Goal: Contribute content: Contribute content

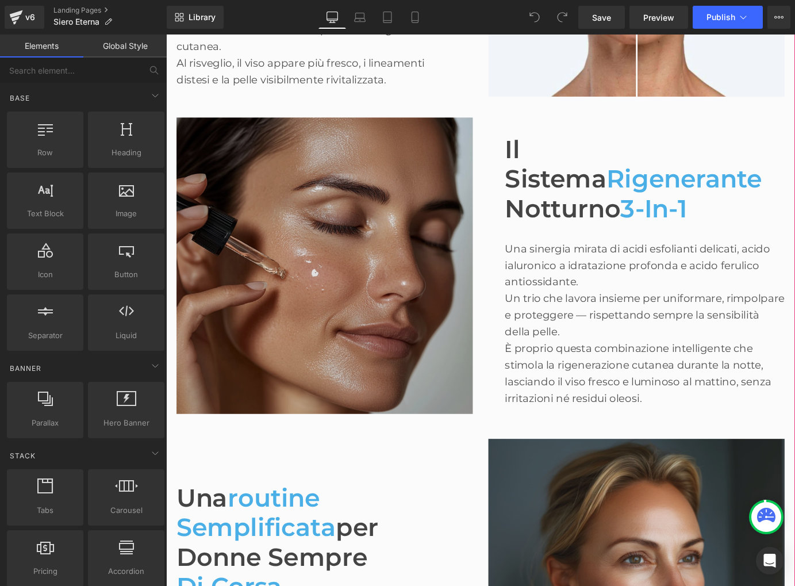
scroll to position [877, 0]
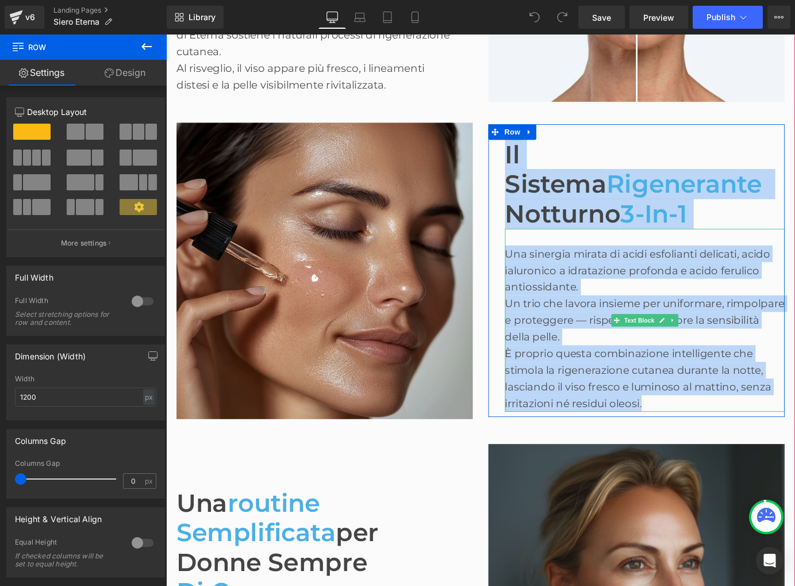
drag, startPoint x: 536, startPoint y: 168, endPoint x: 697, endPoint y: 439, distance: 315.1
click at [697, 439] on div "Il Sistema Rigenerante Notturno 3-in-1 Heading Una sinergia mirata di acidi esf…" at bounding box center [686, 295] width 328 height 323
copy div "Il Sistema Rigenerante Notturno 3-in-1 Heading Una sinergia mirata di acidi esf…"
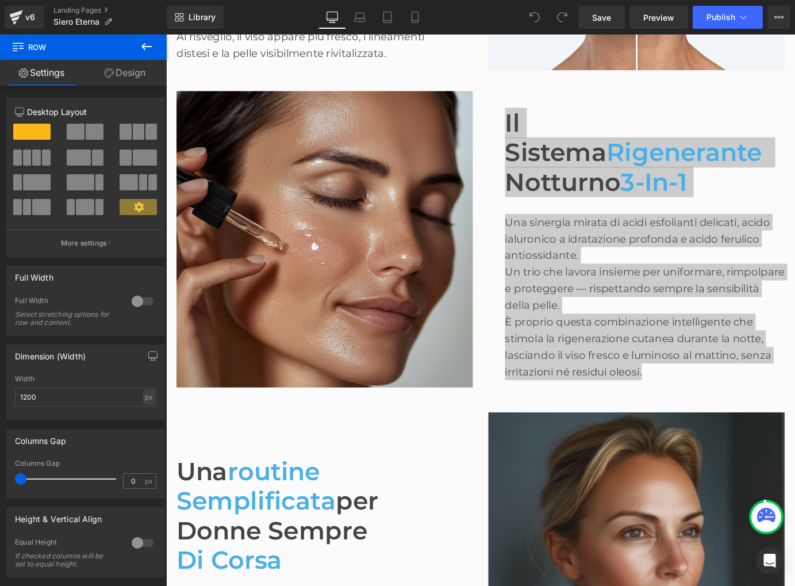
scroll to position [908, 0]
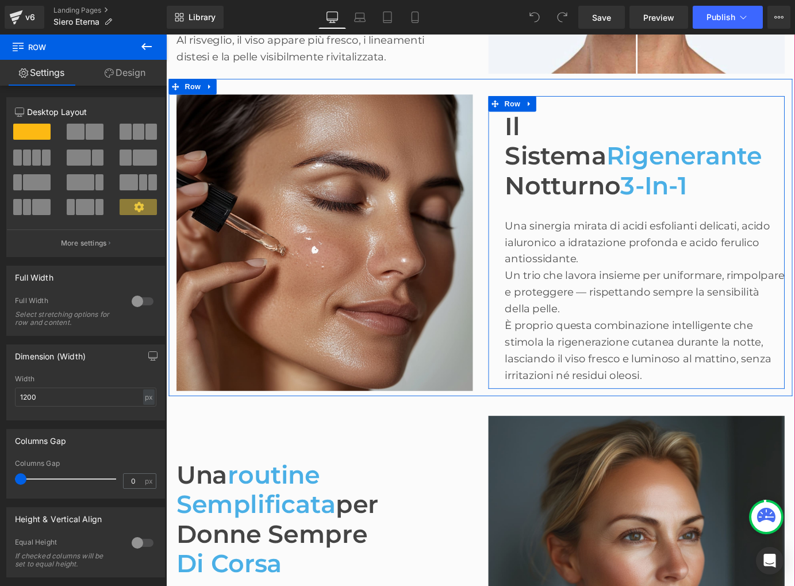
click at [531, 135] on div "Il Sistema Rigenerante Notturno 3-in-1 Heading Una sinergia mirata di acidi esf…" at bounding box center [686, 263] width 328 height 323
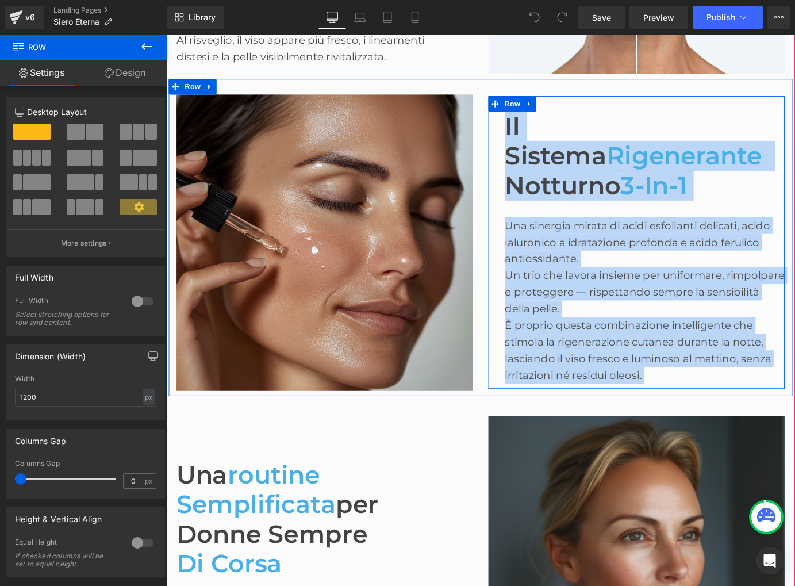
drag, startPoint x: 532, startPoint y: 131, endPoint x: 537, endPoint y: 136, distance: 6.9
click at [537, 136] on div "Il Sistema Rigenerante Notturno 3-in-1 Heading Una sinergia mirata di acidi esf…" at bounding box center [686, 263] width 328 height 323
copy div "Il Sistema Rigenerante Notturno 3-in-1 Heading Una sinergia mirata di acidi esf…"
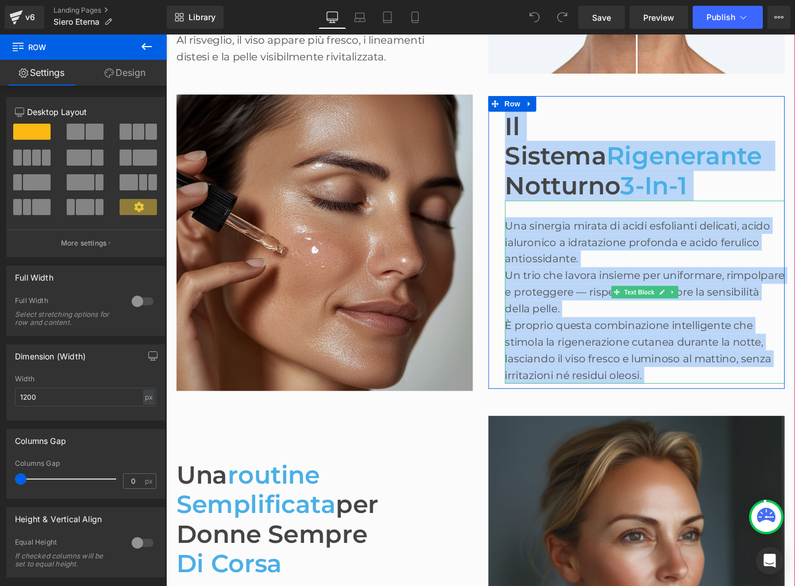
copy div "Il Sistema Rigenerante Notturno 3-in-1 Heading Una sinergia mirata di acidi esf…"
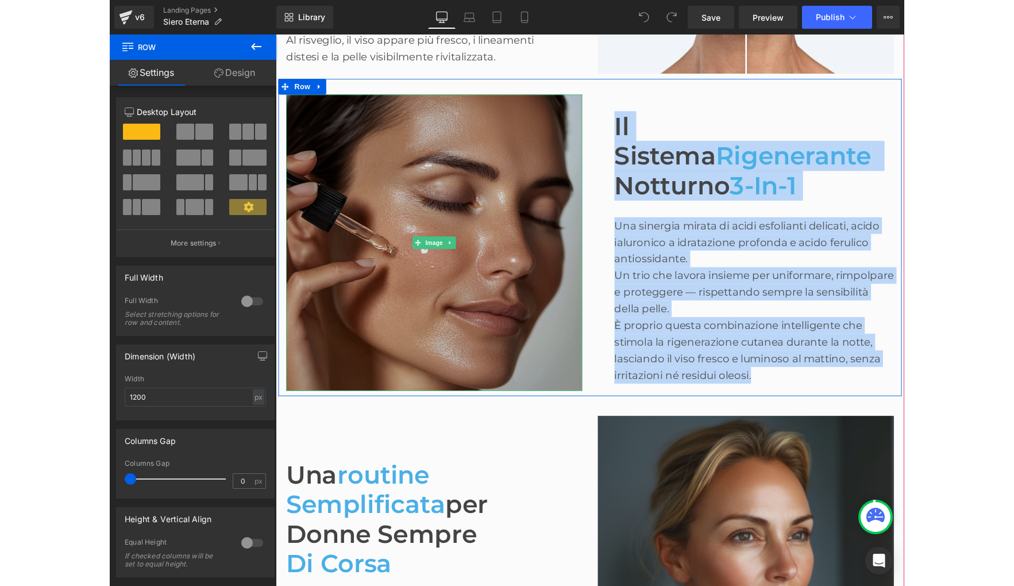
scroll to position [914, 0]
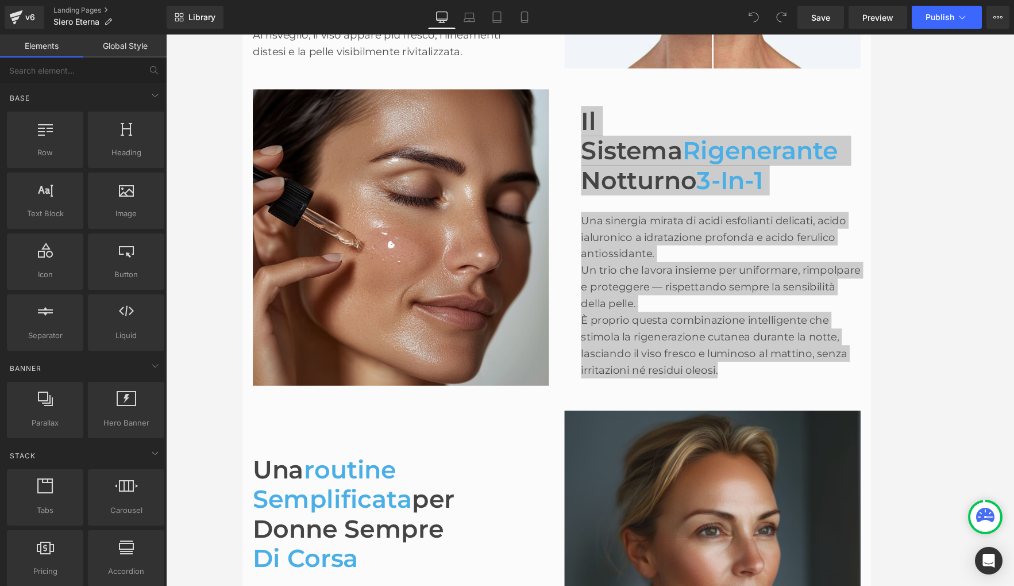
click at [794, 178] on div at bounding box center [590, 309] width 848 height 551
click at [794, 184] on div at bounding box center [590, 309] width 848 height 551
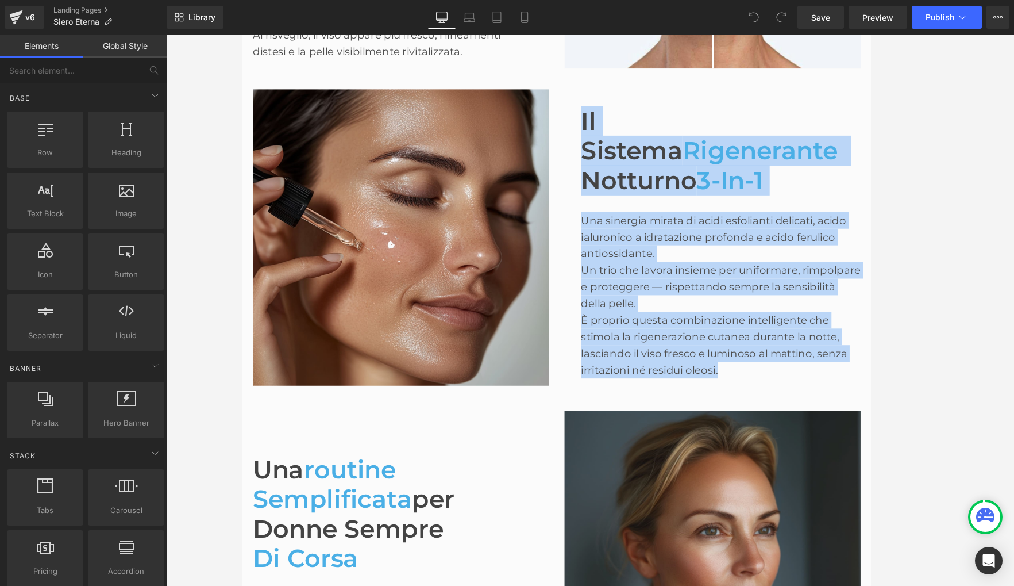
click at [794, 216] on div "Una sinergia mirata di acidi esfolianti delicati, acido ialuronico a idratazion…" at bounding box center [771, 314] width 309 height 202
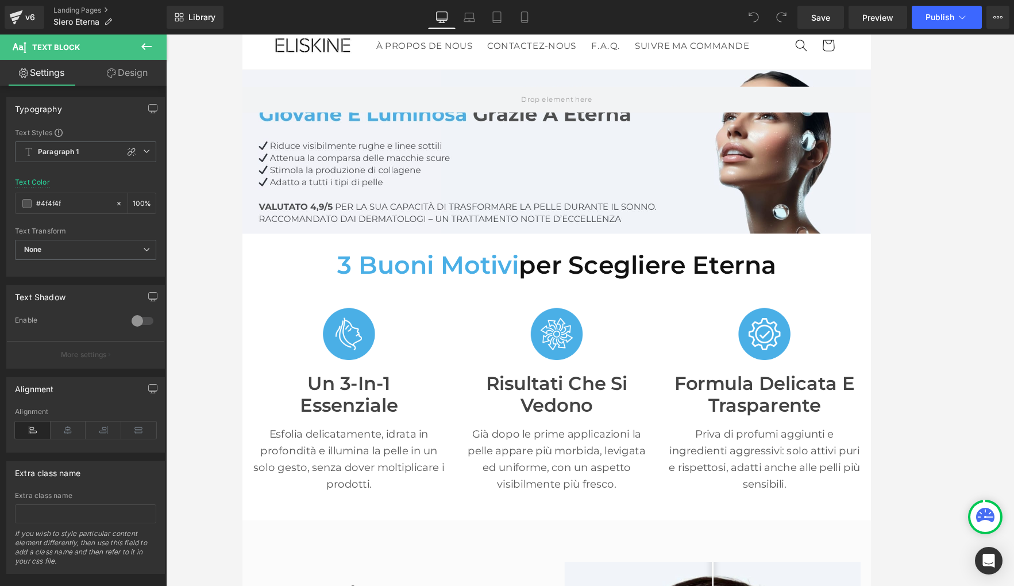
scroll to position [0, 0]
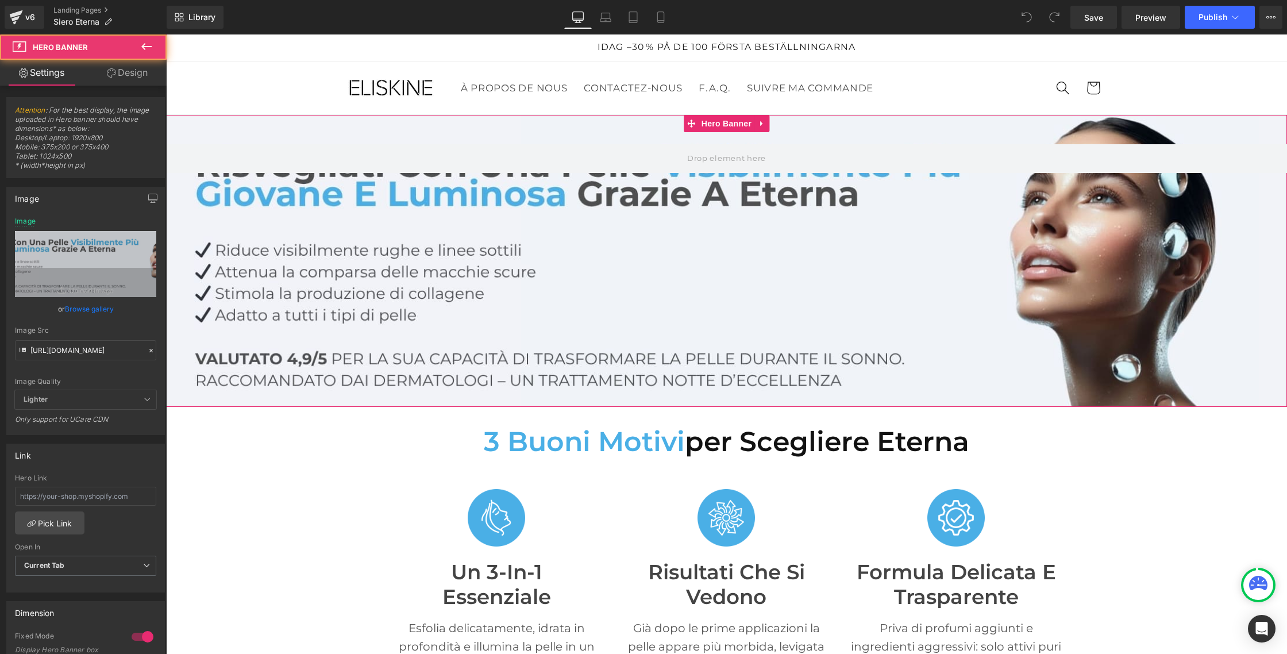
click at [371, 195] on div at bounding box center [726, 261] width 1121 height 292
click at [78, 351] on input "[URL][DOMAIN_NAME]" at bounding box center [85, 350] width 141 height 20
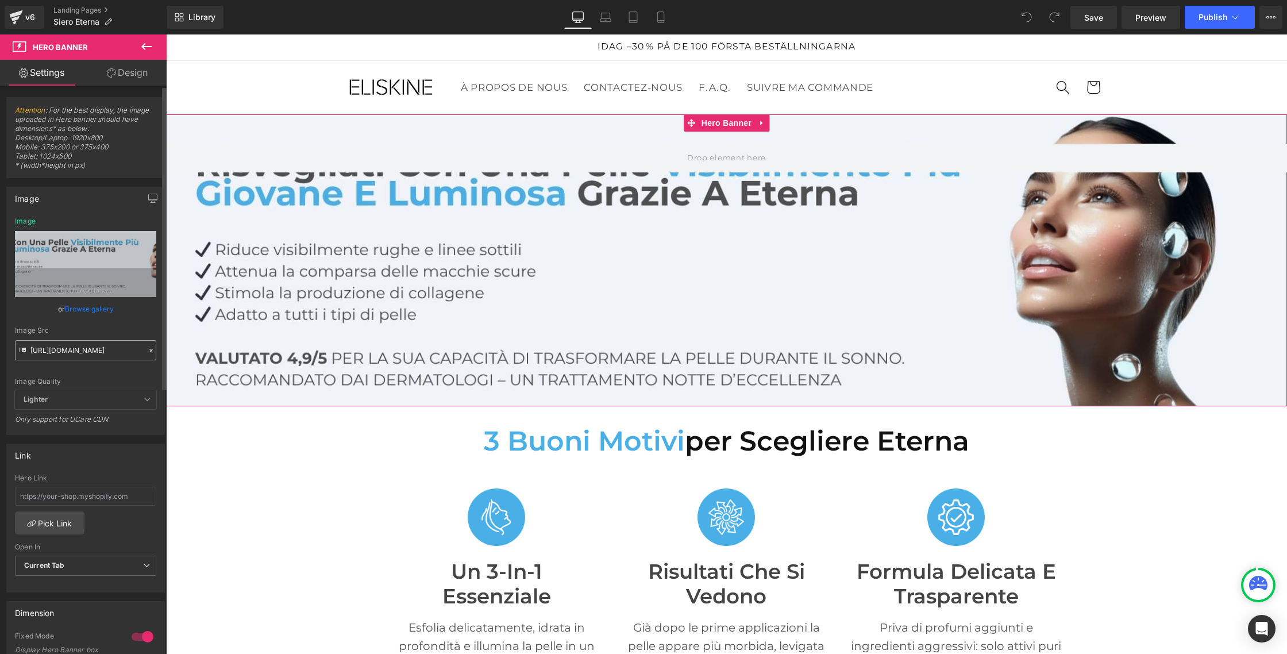
scroll to position [0, 179]
click at [1092, 17] on span "Save" at bounding box center [1093, 17] width 19 height 12
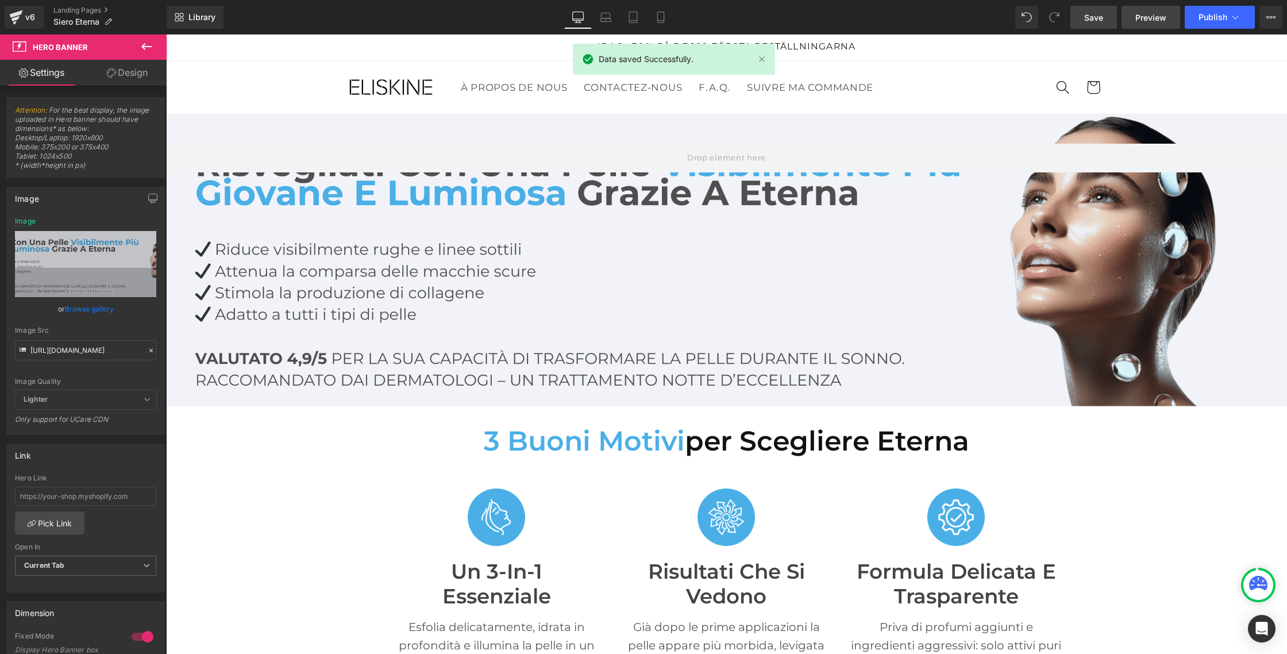
click at [1141, 17] on span "Preview" at bounding box center [1150, 17] width 31 height 12
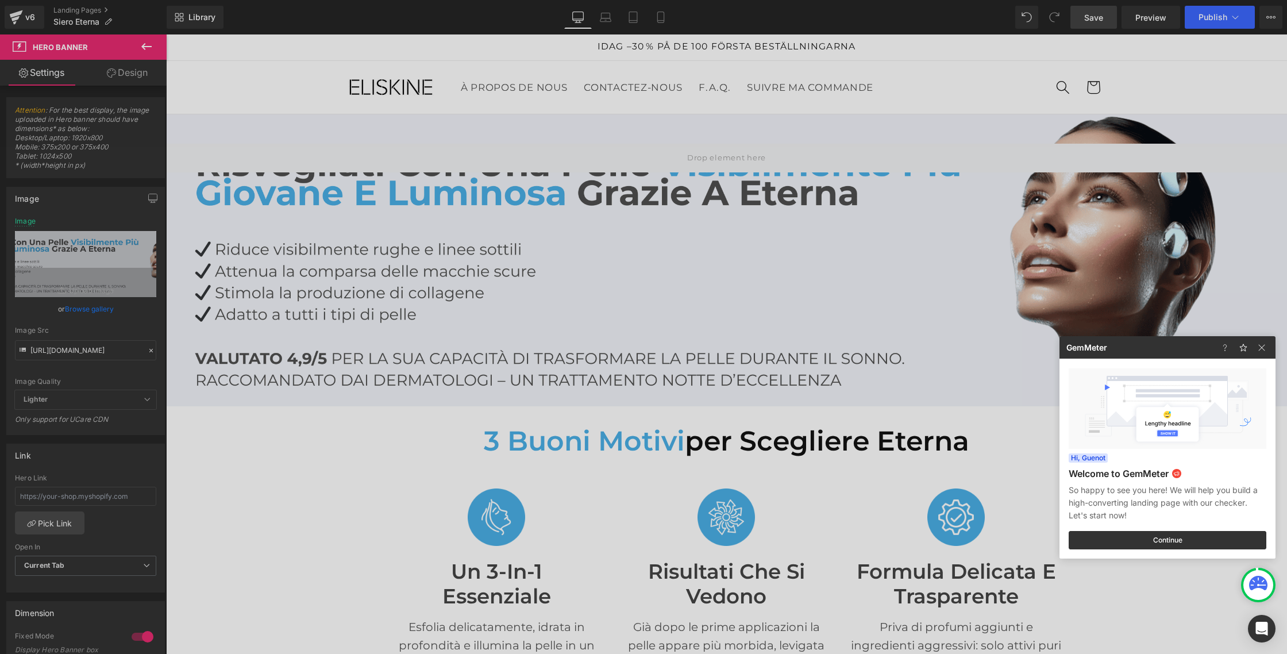
click at [184, 259] on div at bounding box center [643, 327] width 1287 height 654
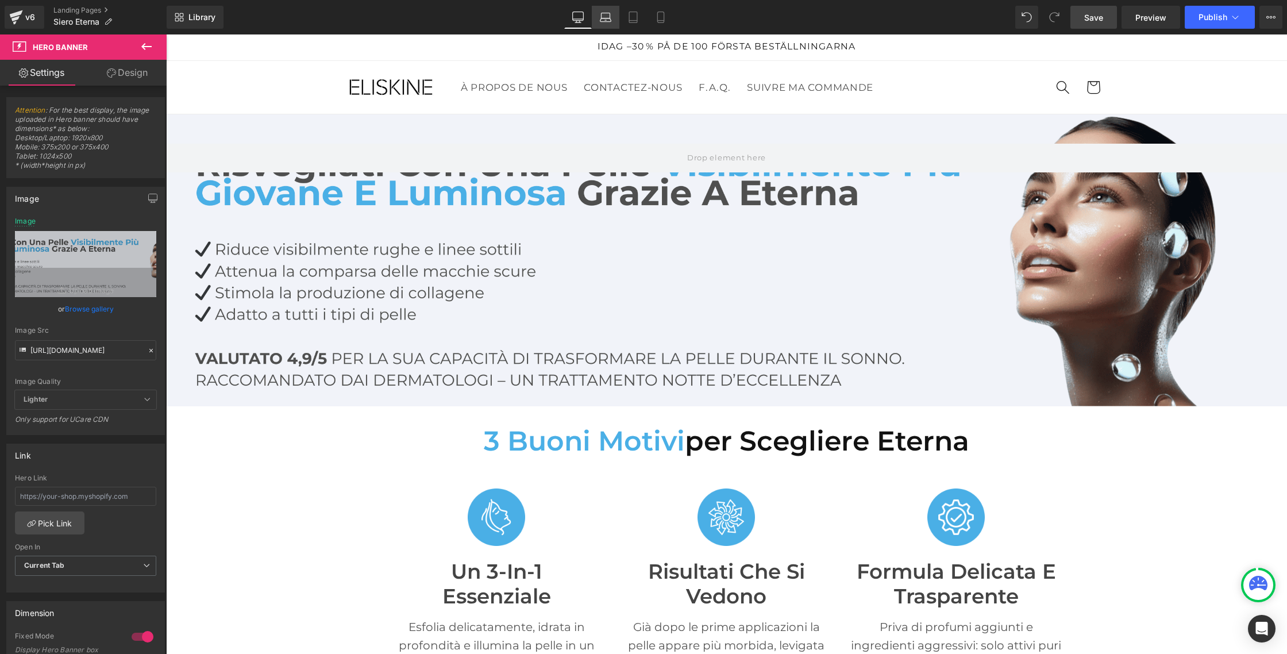
click at [613, 23] on link "Laptop" at bounding box center [606, 17] width 28 height 23
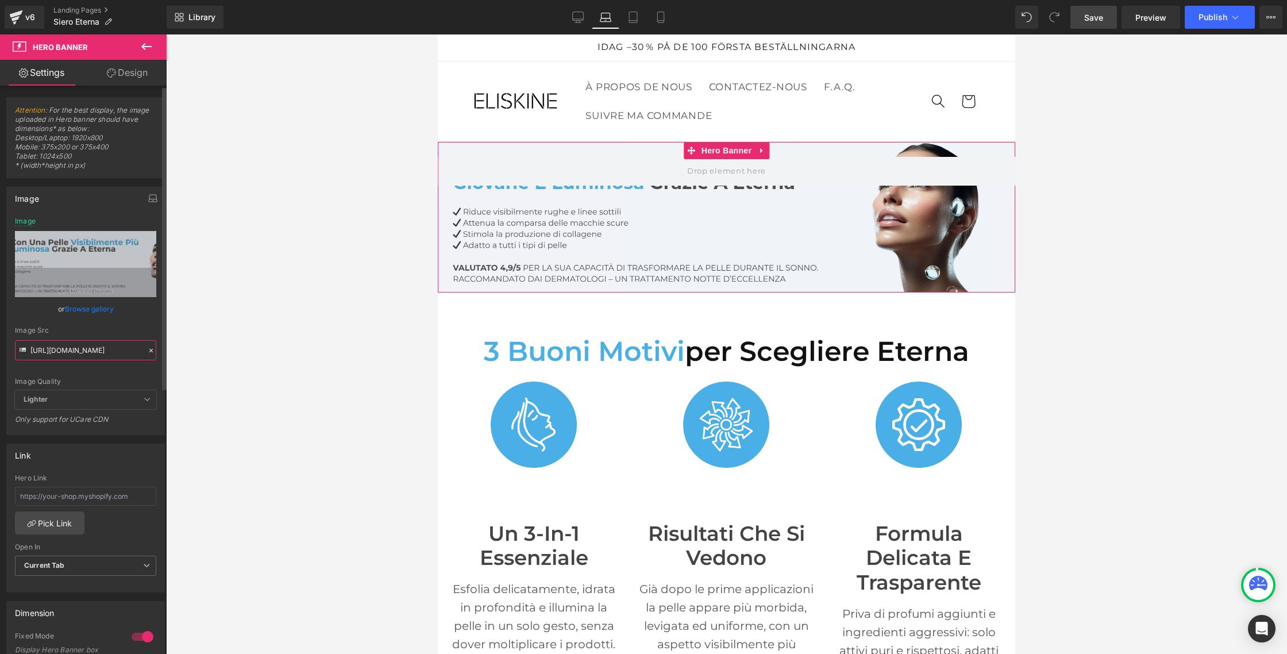
click at [87, 345] on input "[URL][DOMAIN_NAME]" at bounding box center [85, 350] width 141 height 20
paste input "Eterna_IT_1.png?v=1756286202"
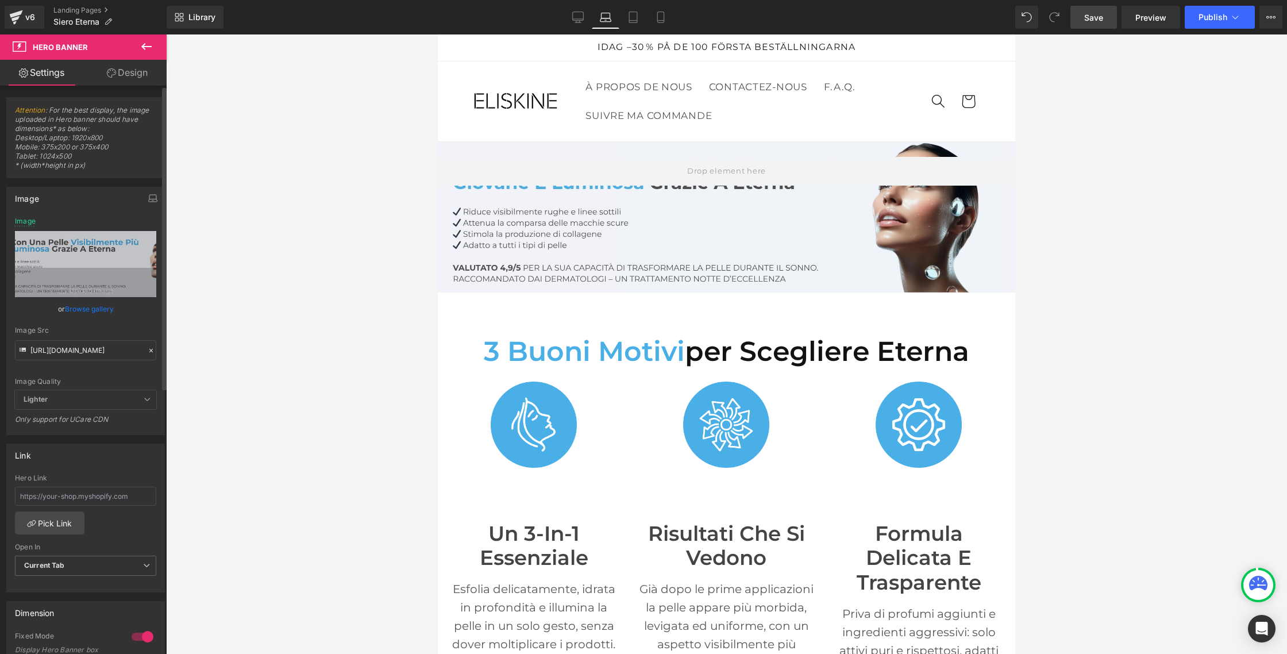
click at [110, 329] on div "Image Src" at bounding box center [85, 330] width 141 height 8
click at [105, 346] on input "[URL][DOMAIN_NAME]" at bounding box center [85, 350] width 141 height 20
drag, startPoint x: 106, startPoint y: 362, endPoint x: 106, endPoint y: 368, distance: 6.3
click at [106, 363] on div "Image Quality Lighter Lightest Lighter Lighter Lightest Only support for UCare …" at bounding box center [85, 303] width 141 height 173
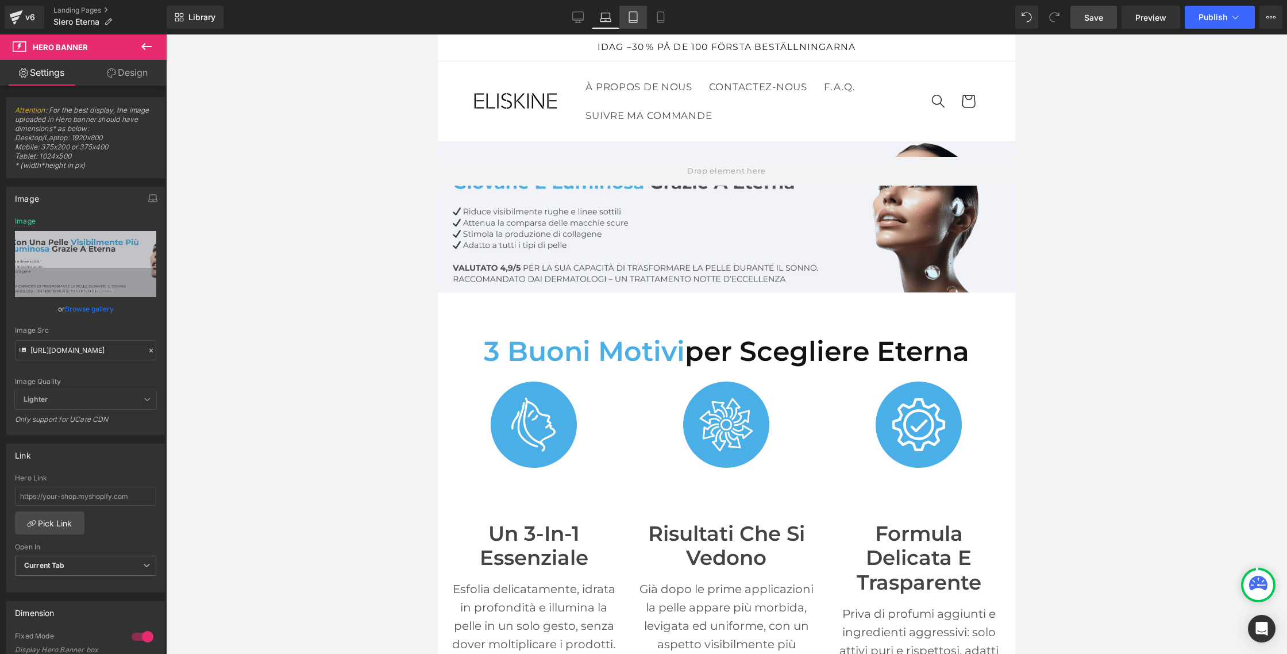
click at [641, 20] on link "Tablet" at bounding box center [633, 17] width 28 height 23
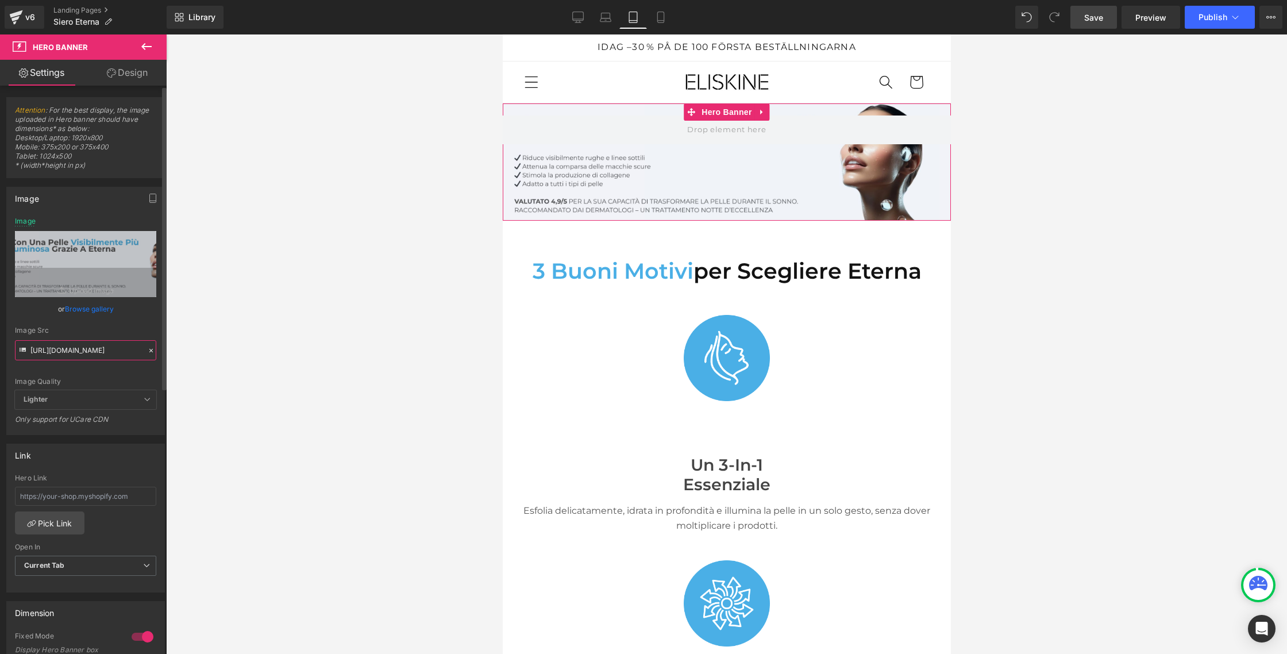
click at [81, 349] on input "[URL][DOMAIN_NAME]" at bounding box center [85, 350] width 141 height 20
paste input "Eterna_IT_1.png?v=1756286202"
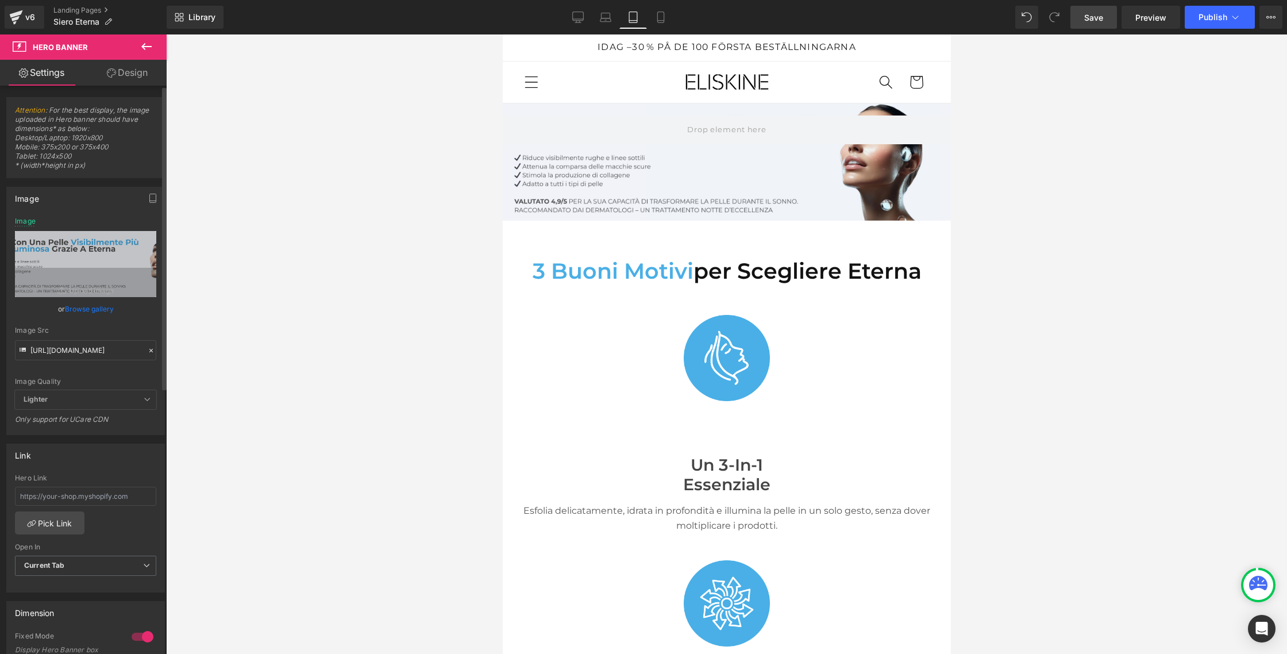
click at [98, 401] on span "Lighter" at bounding box center [85, 399] width 141 height 19
click at [615, 16] on link "Laptop" at bounding box center [606, 17] width 28 height 23
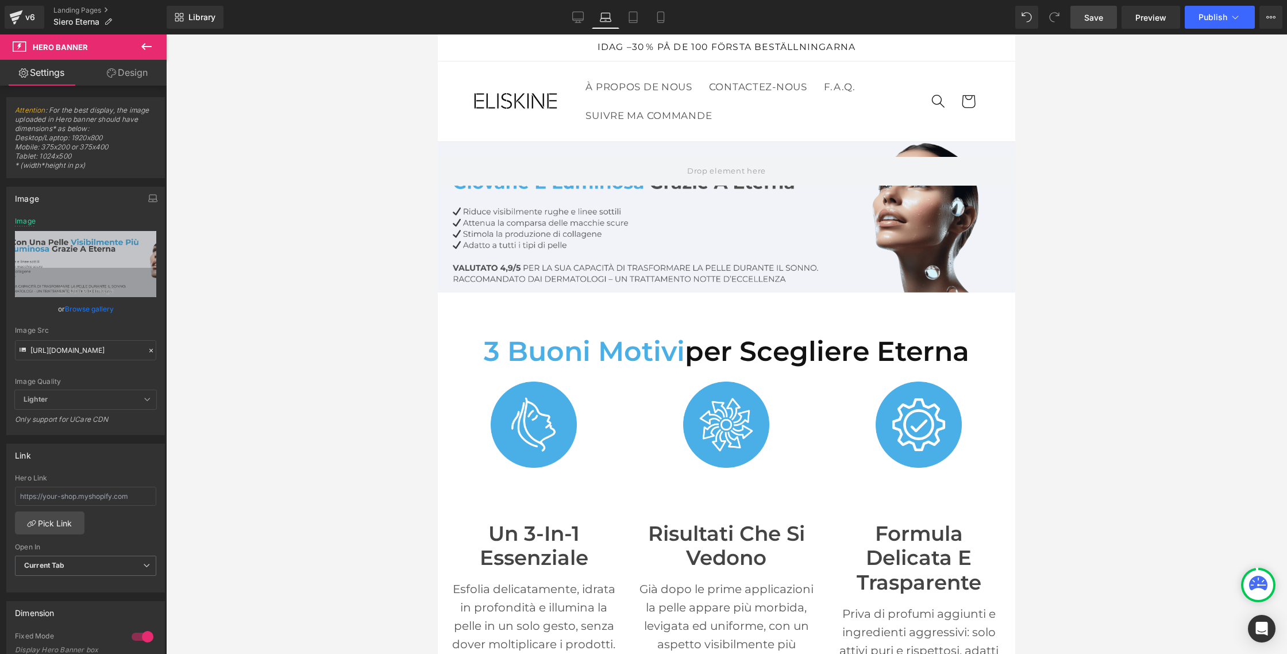
scroll to position [38, 0]
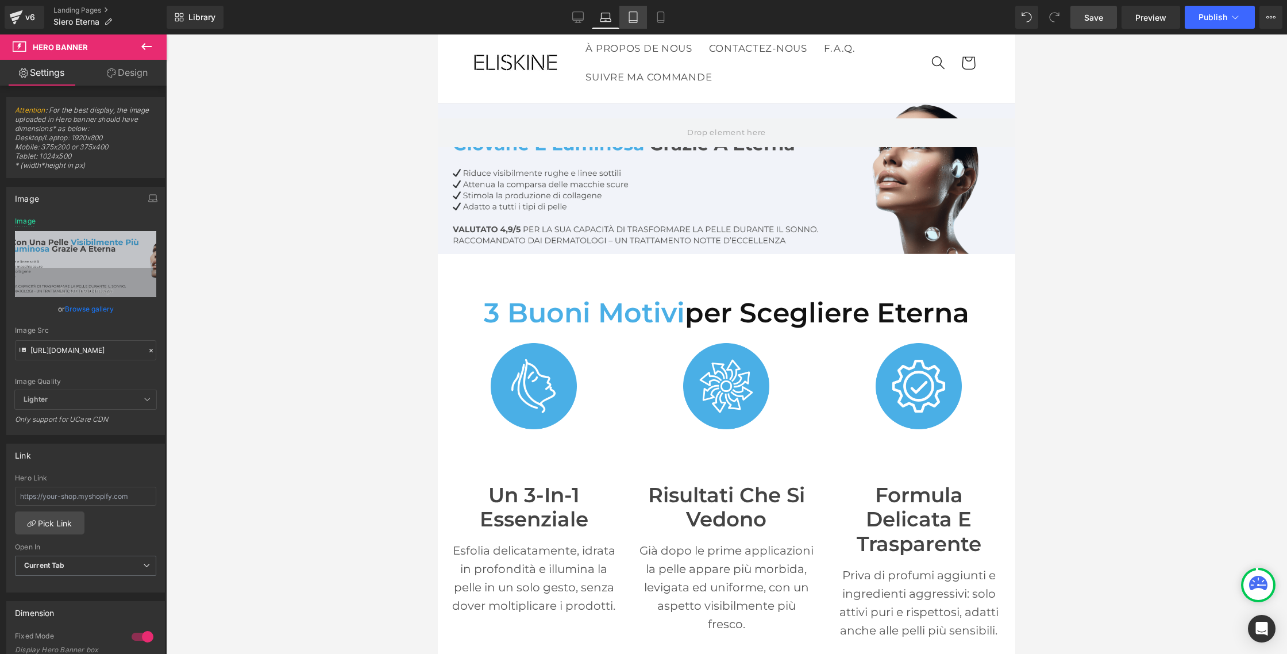
click at [634, 14] on icon at bounding box center [632, 16] width 11 height 11
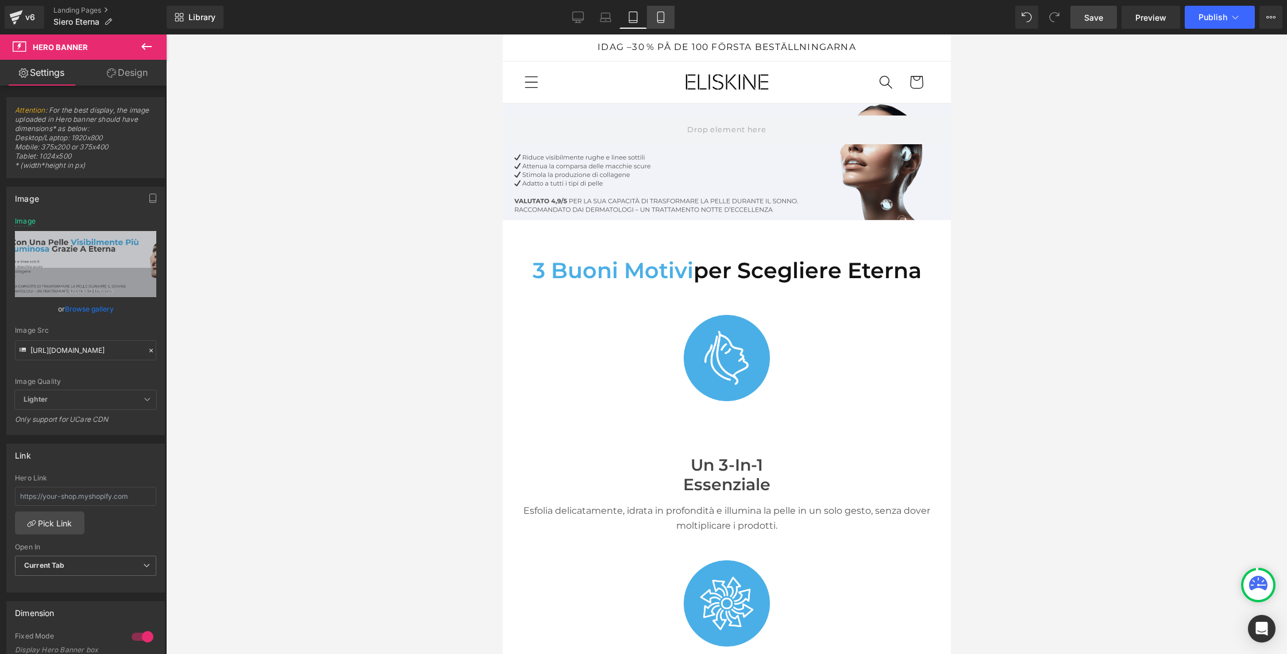
click at [667, 16] on link "Mobile" at bounding box center [661, 17] width 28 height 23
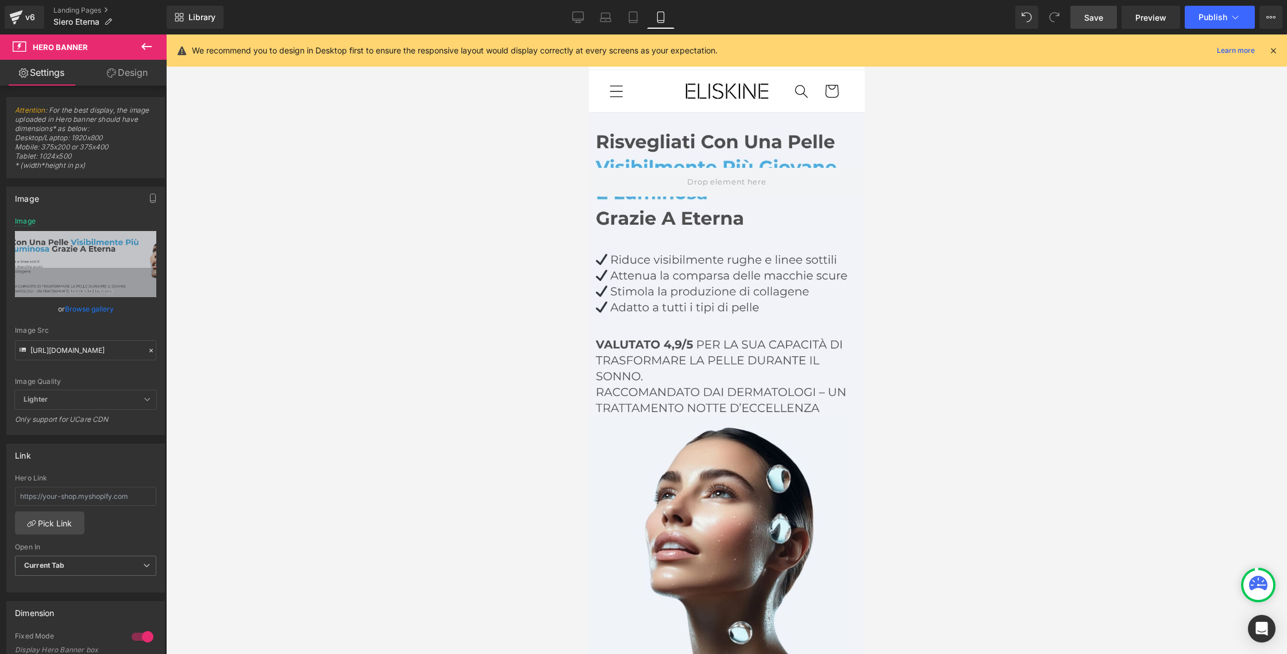
scroll to position [9, 0]
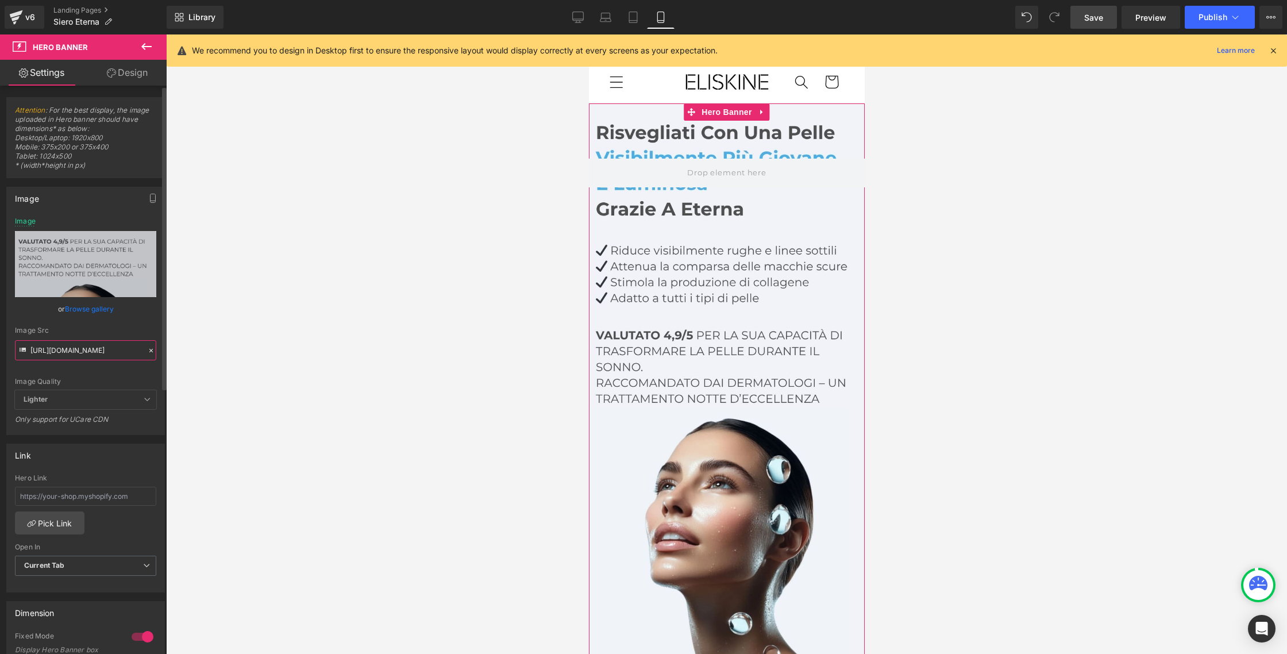
click at [59, 348] on input "[URL][DOMAIN_NAME]" at bounding box center [85, 350] width 141 height 20
paste input "IT_1.jpg?v=1756286477"
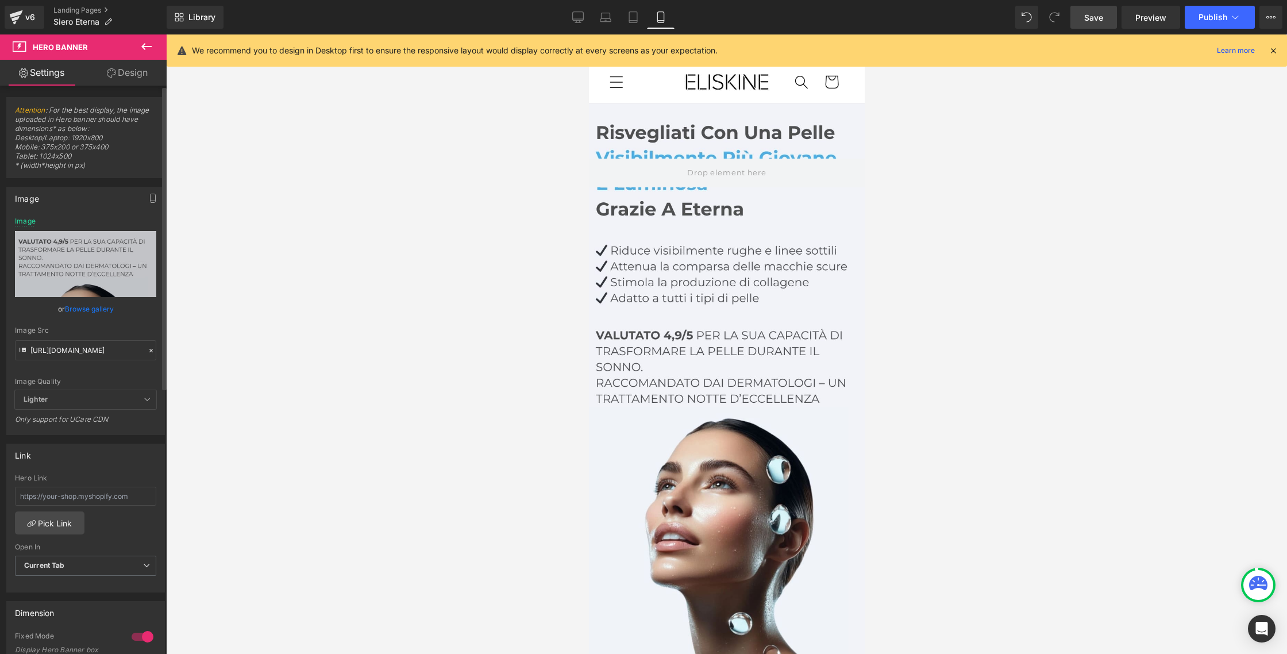
click at [71, 330] on div "Image Src" at bounding box center [85, 330] width 141 height 8
click at [88, 350] on input "[URL][DOMAIN_NAME]" at bounding box center [85, 350] width 141 height 20
click at [1078, 17] on link "Save" at bounding box center [1093, 17] width 47 height 23
click at [77, 353] on input "[URL][DOMAIN_NAME]" at bounding box center [85, 350] width 141 height 20
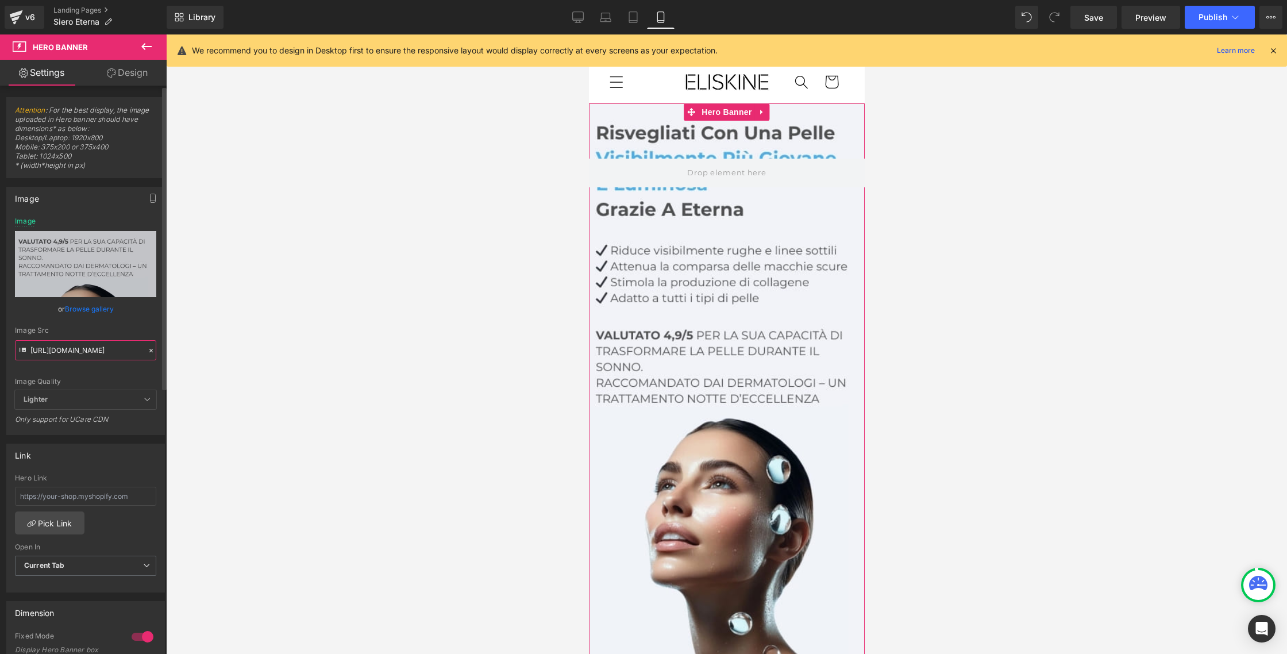
click at [77, 353] on input "[URL][DOMAIN_NAME]" at bounding box center [85, 350] width 141 height 20
paste input "png?v=1756286615"
type input "[URL][DOMAIN_NAME]"
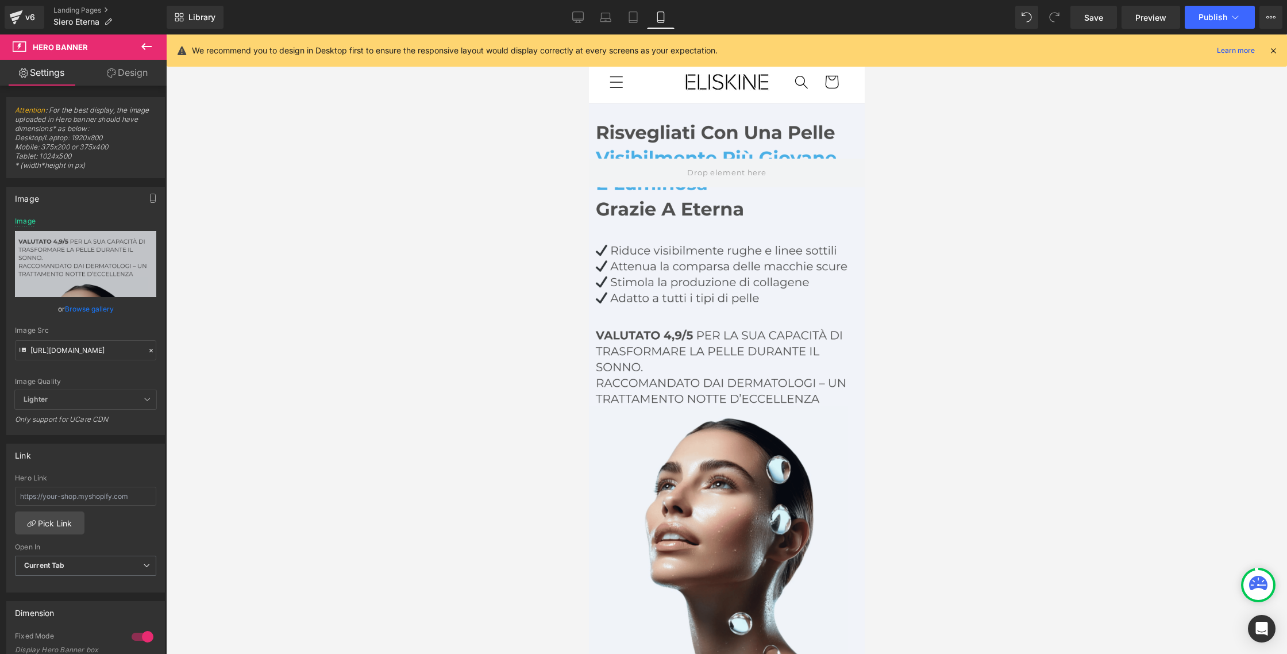
click at [348, 267] on div at bounding box center [726, 343] width 1121 height 619
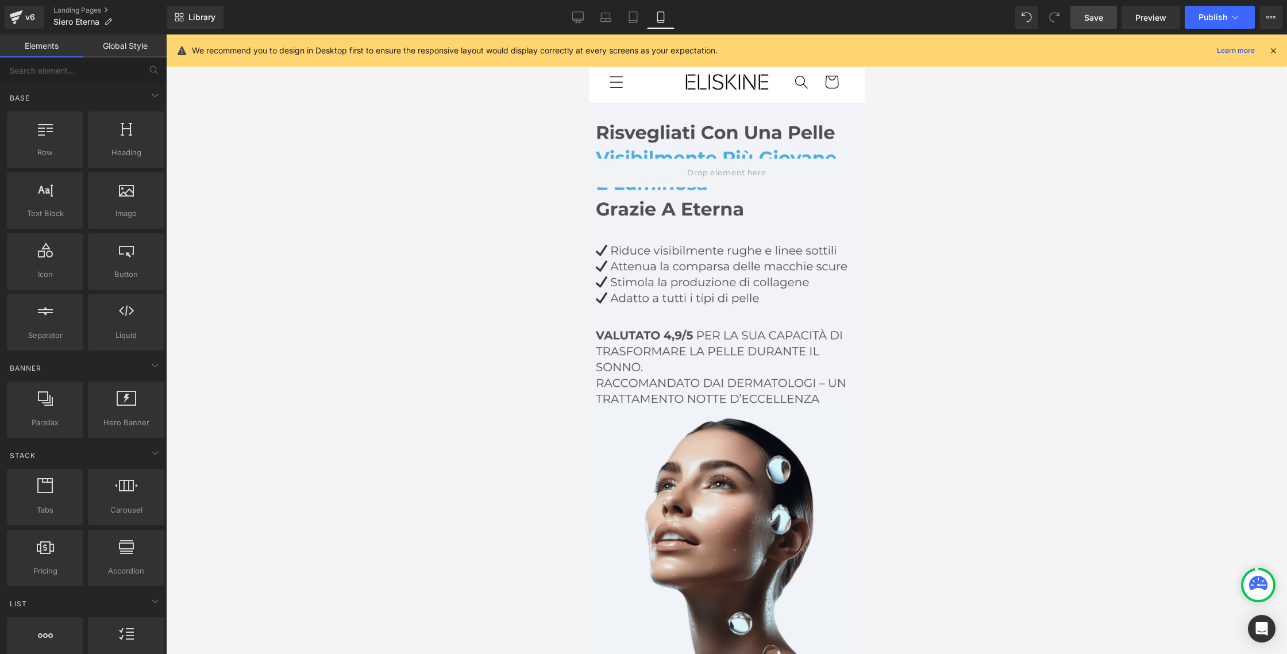
click at [1108, 24] on link "Save" at bounding box center [1093, 17] width 47 height 23
click at [38, 24] on link "v6" at bounding box center [25, 17] width 40 height 23
